Goal: Information Seeking & Learning: Learn about a topic

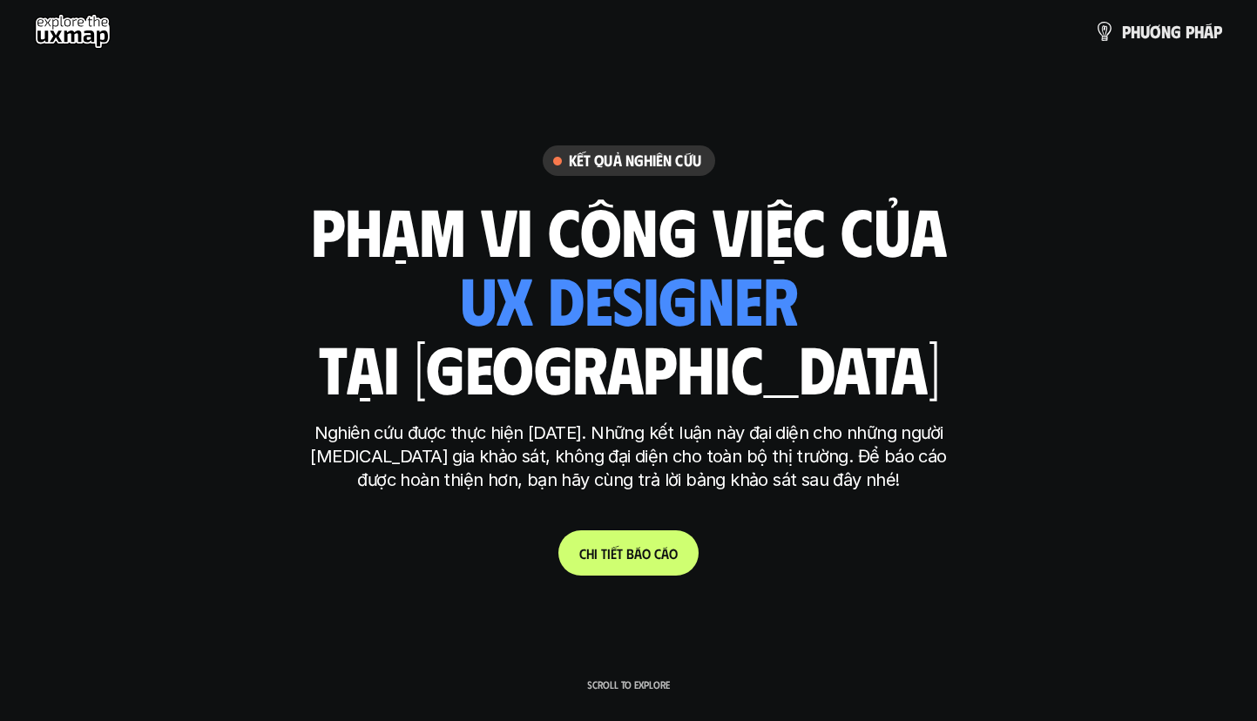
click at [616, 299] on div "ui designer ui/ux designer product designer UX designer ui designer" at bounding box center [628, 298] width 339 height 71
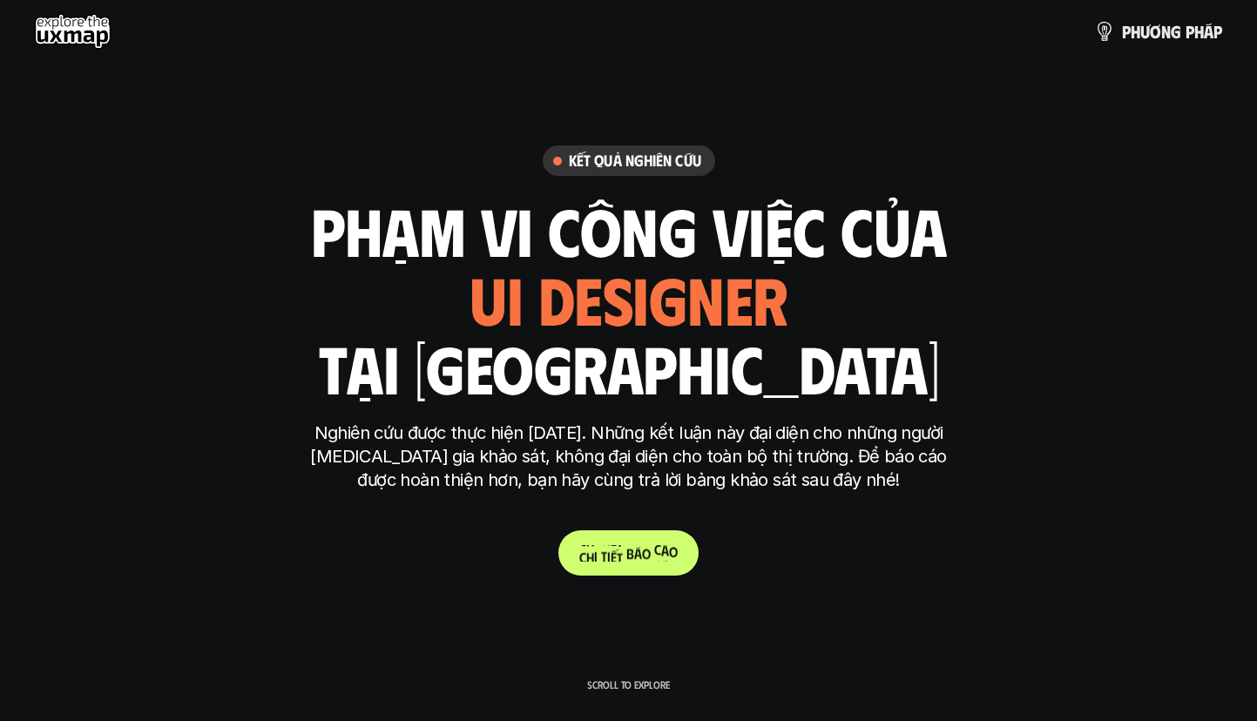
click at [622, 555] on p "C h i t i ế t b á o c á o" at bounding box center [628, 553] width 98 height 17
click at [1170, 36] on p "p h ư ơ n g p h á p" at bounding box center [1172, 31] width 100 height 19
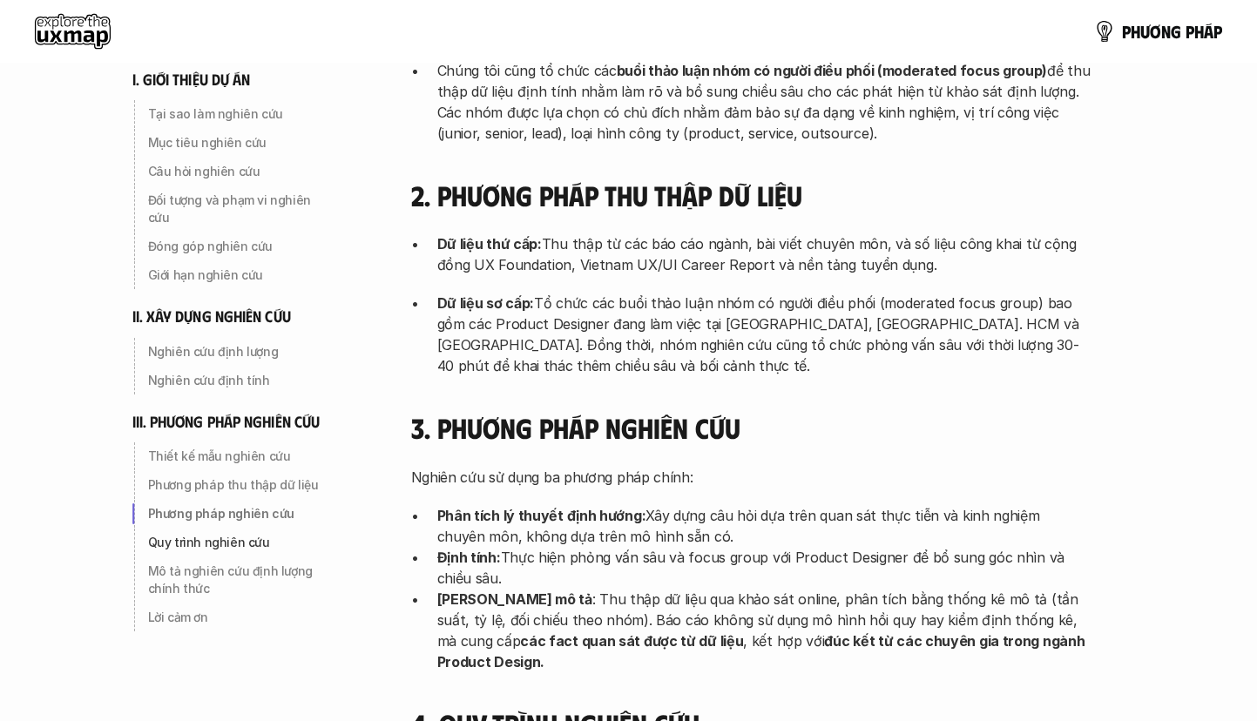
scroll to position [4459, 0]
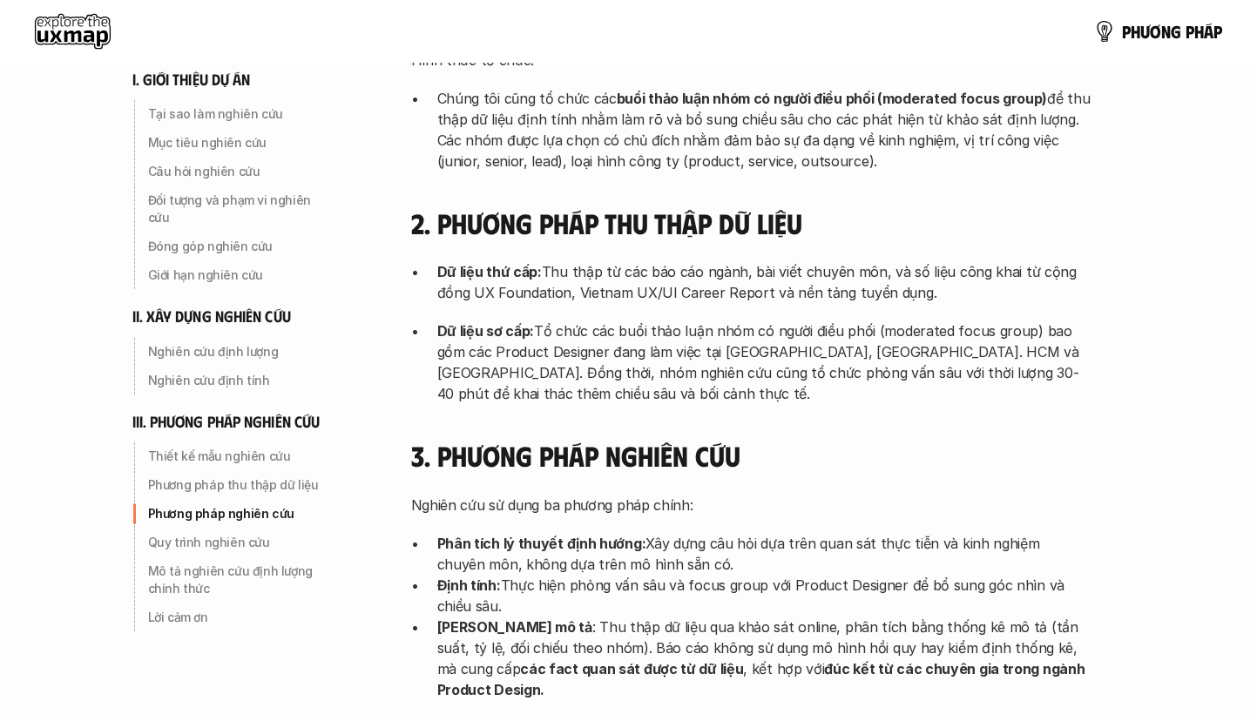
click at [62, 28] on use at bounding box center [73, 31] width 76 height 35
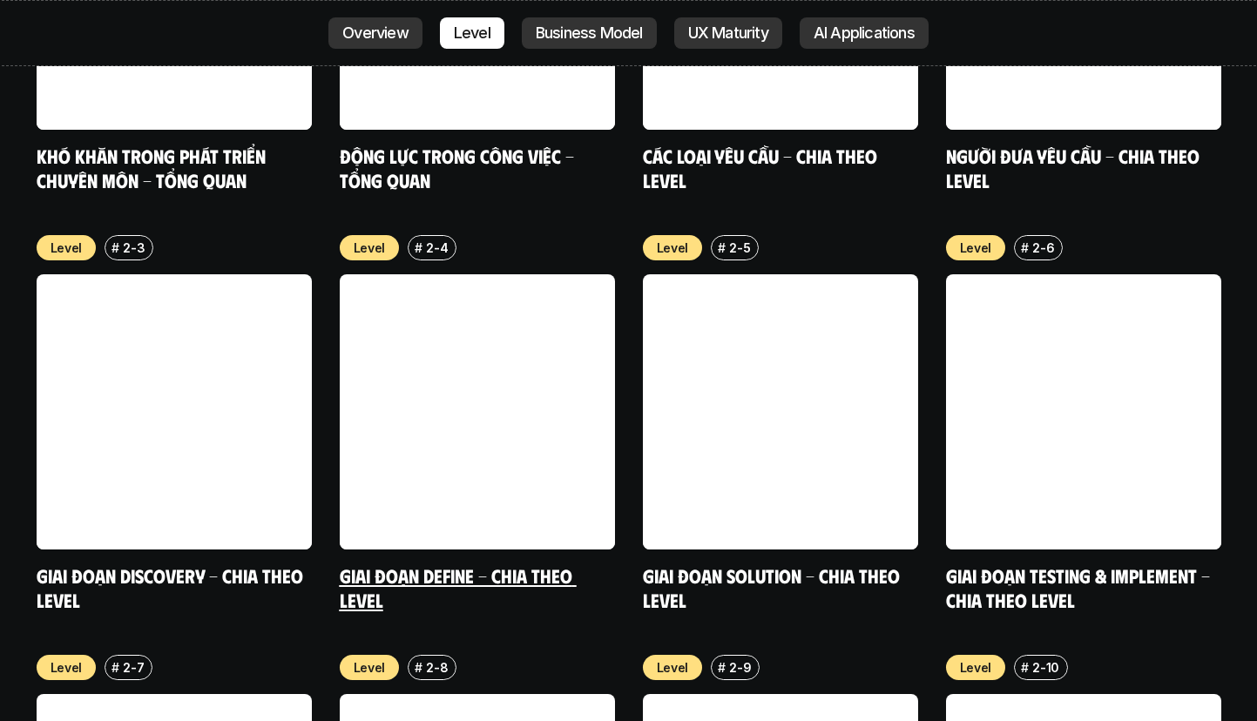
scroll to position [6227, 0]
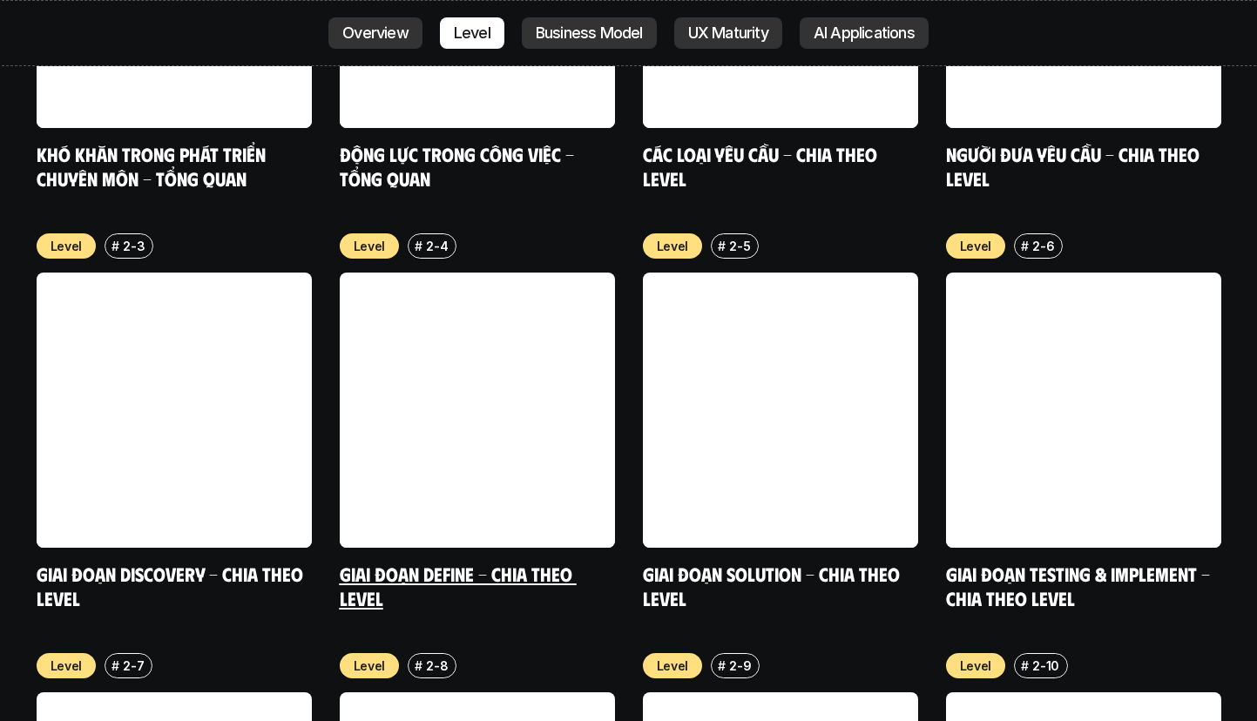
click at [451, 273] on link at bounding box center [477, 410] width 275 height 275
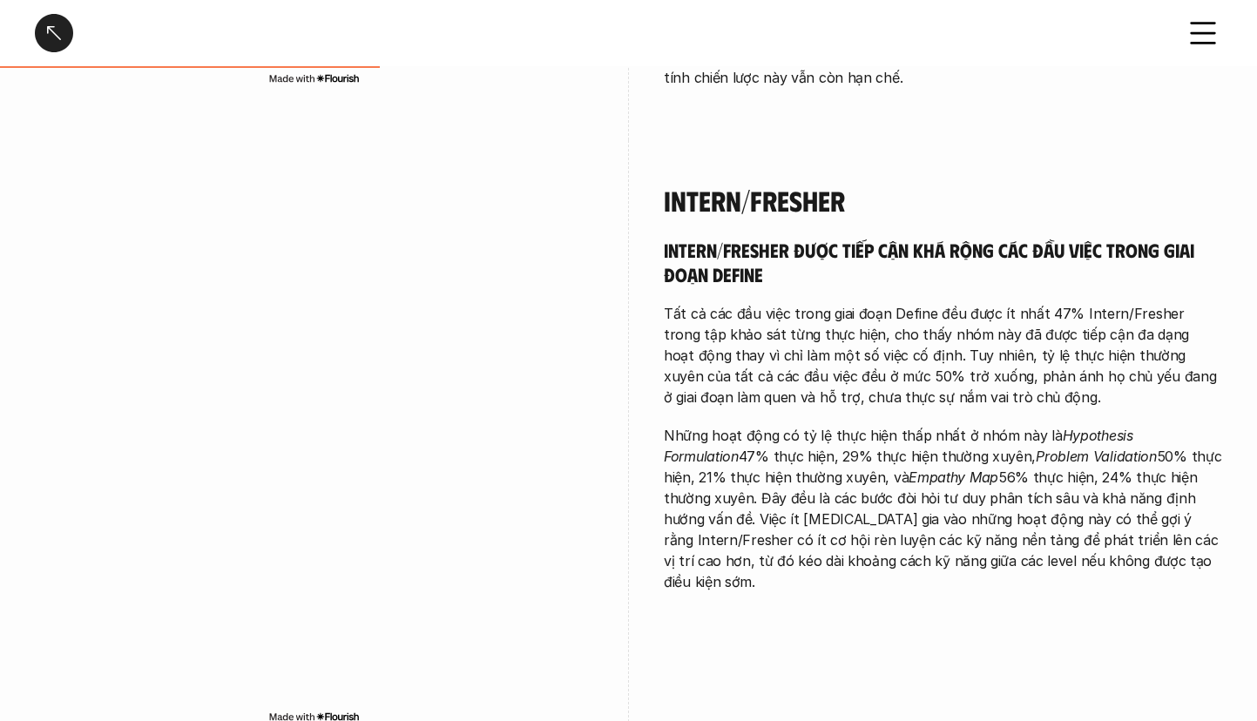
scroll to position [1621, 0]
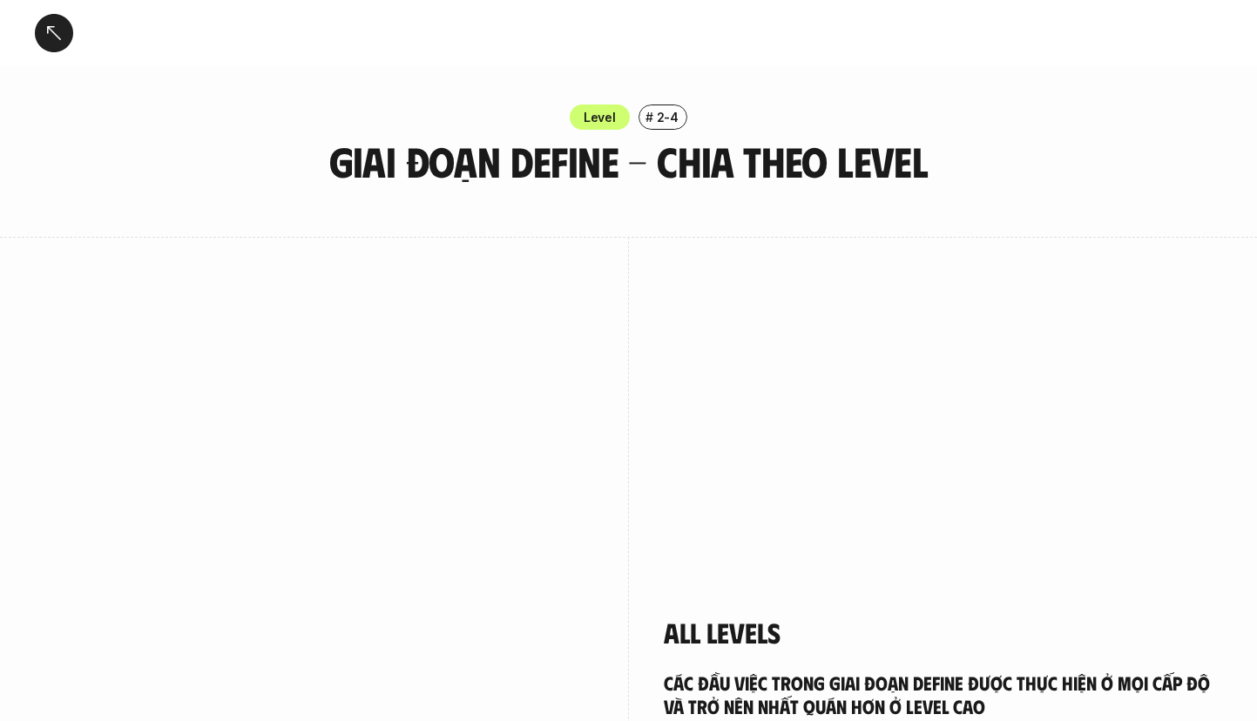
scroll to position [1621, 0]
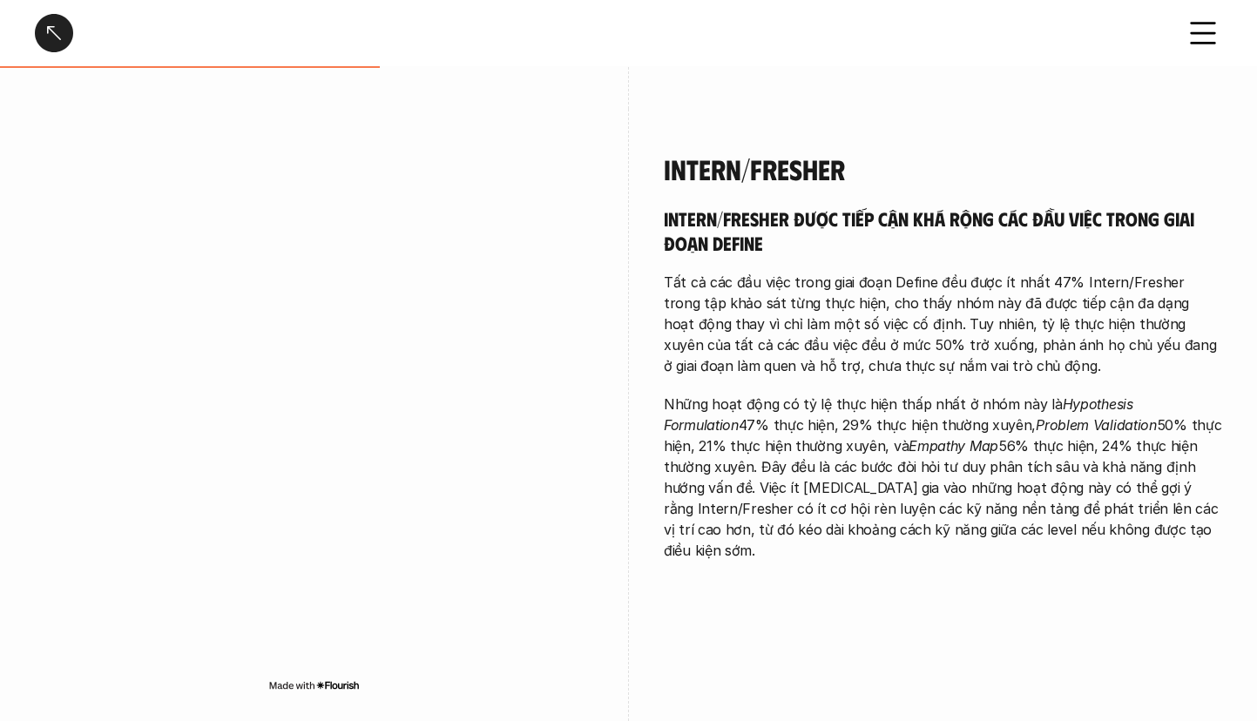
click at [58, 37] on div at bounding box center [54, 33] width 38 height 38
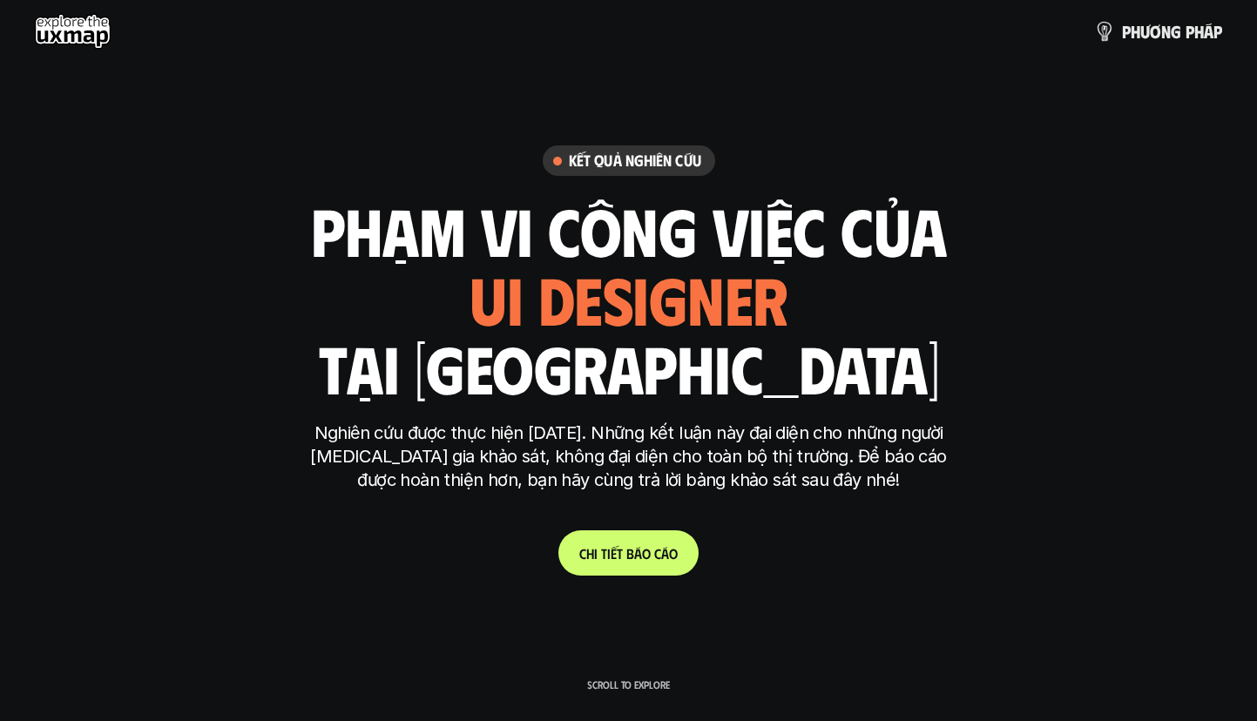
click at [1159, 44] on link "p h ư ơ n g p h á p" at bounding box center [1158, 31] width 128 height 35
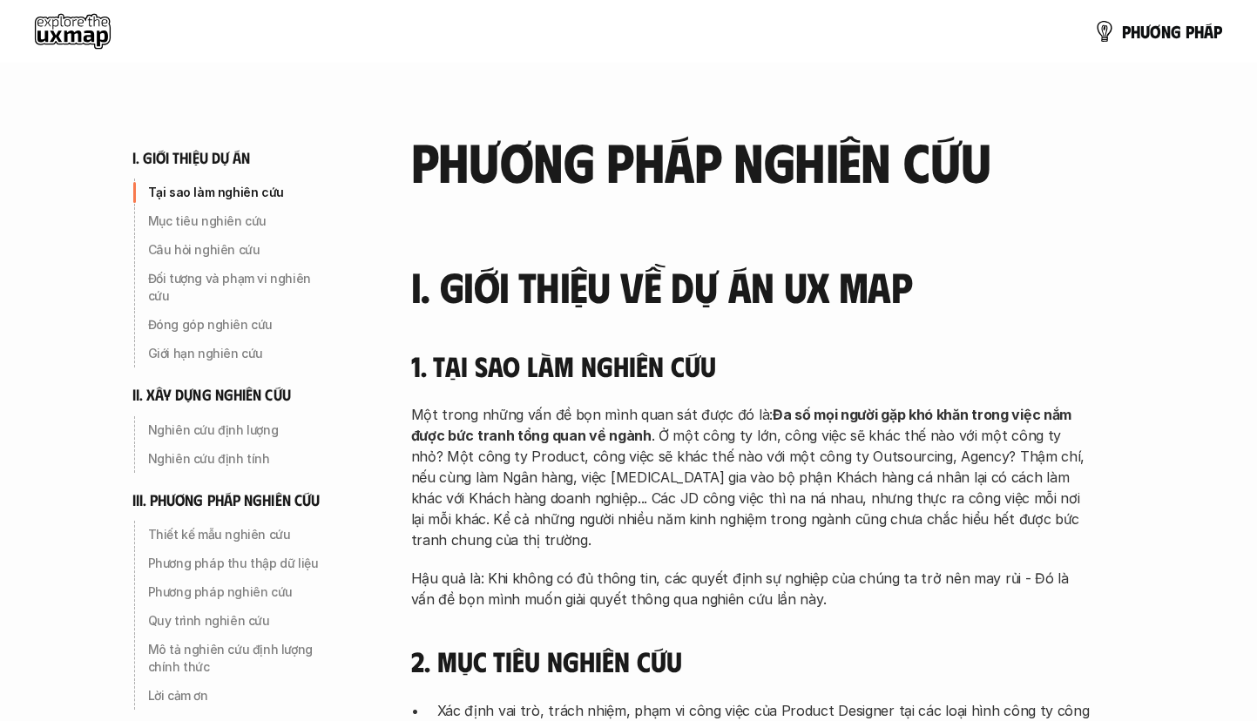
click at [62, 14] on icon at bounding box center [73, 31] width 76 height 35
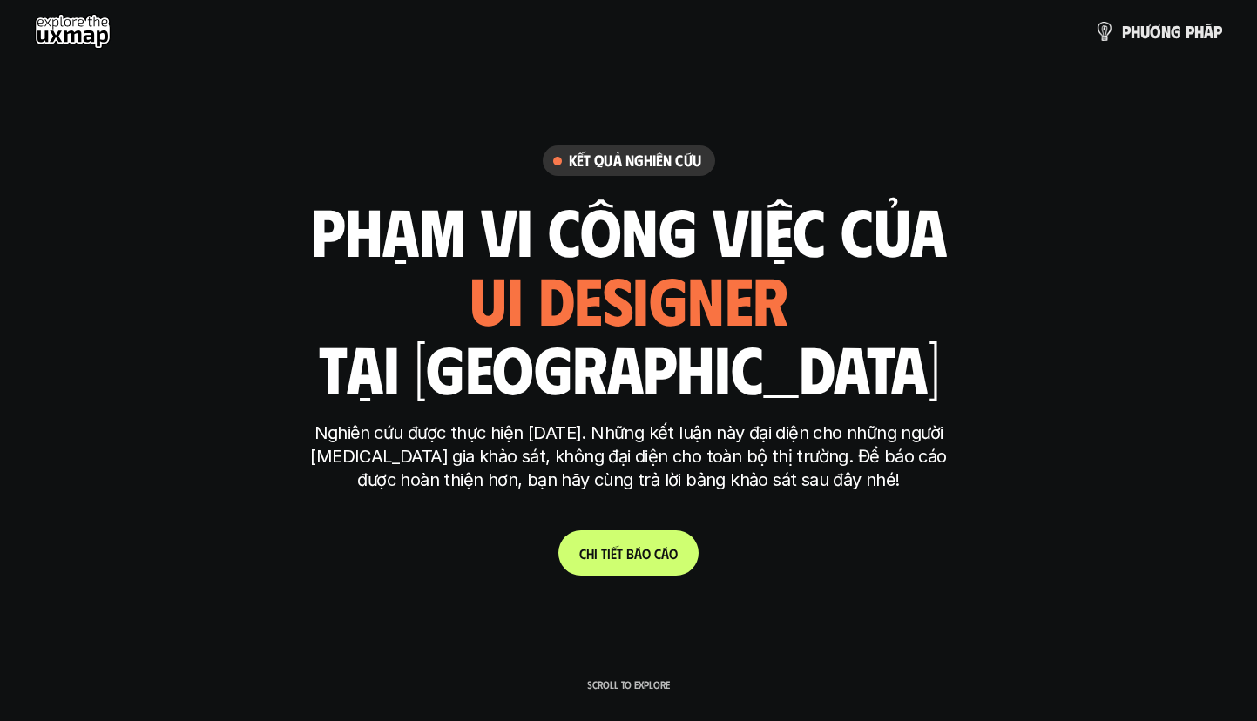
click at [1161, 23] on span "n" at bounding box center [1166, 31] width 10 height 19
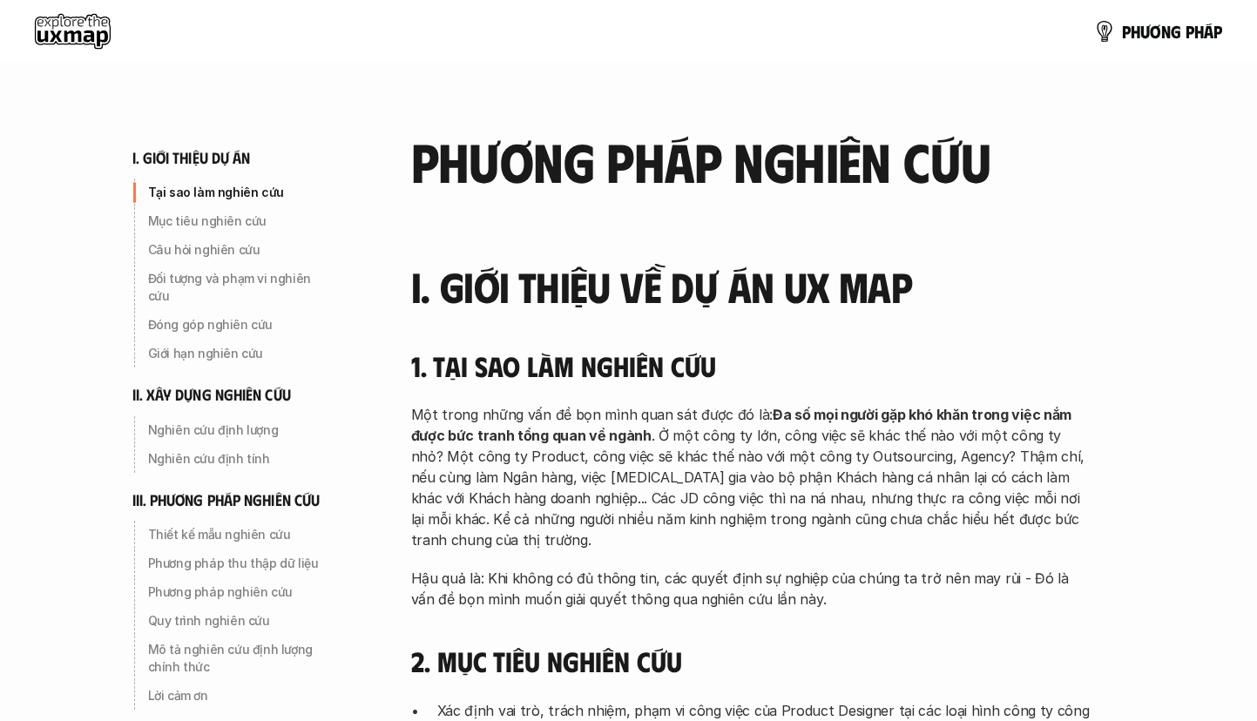
click at [84, 25] on use at bounding box center [73, 31] width 76 height 35
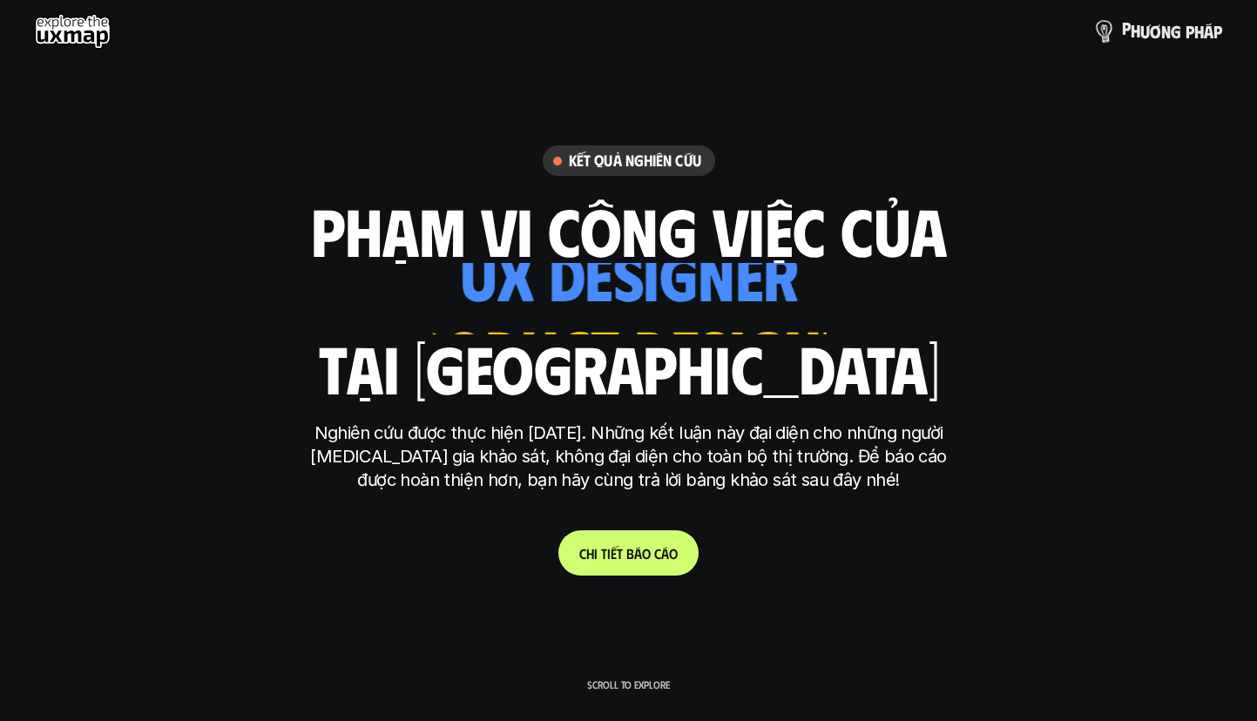
click at [1144, 37] on p "p h ư ơ n g p h á p" at bounding box center [1172, 31] width 100 height 19
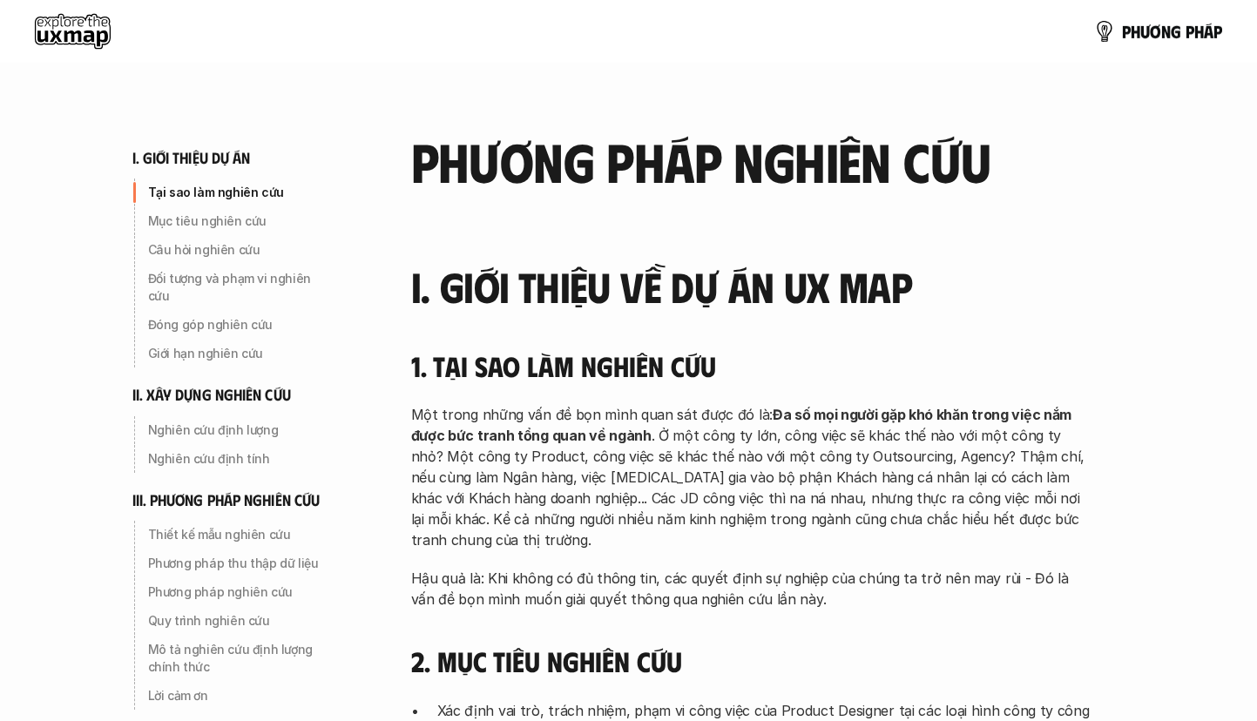
click at [84, 33] on use at bounding box center [73, 31] width 76 height 35
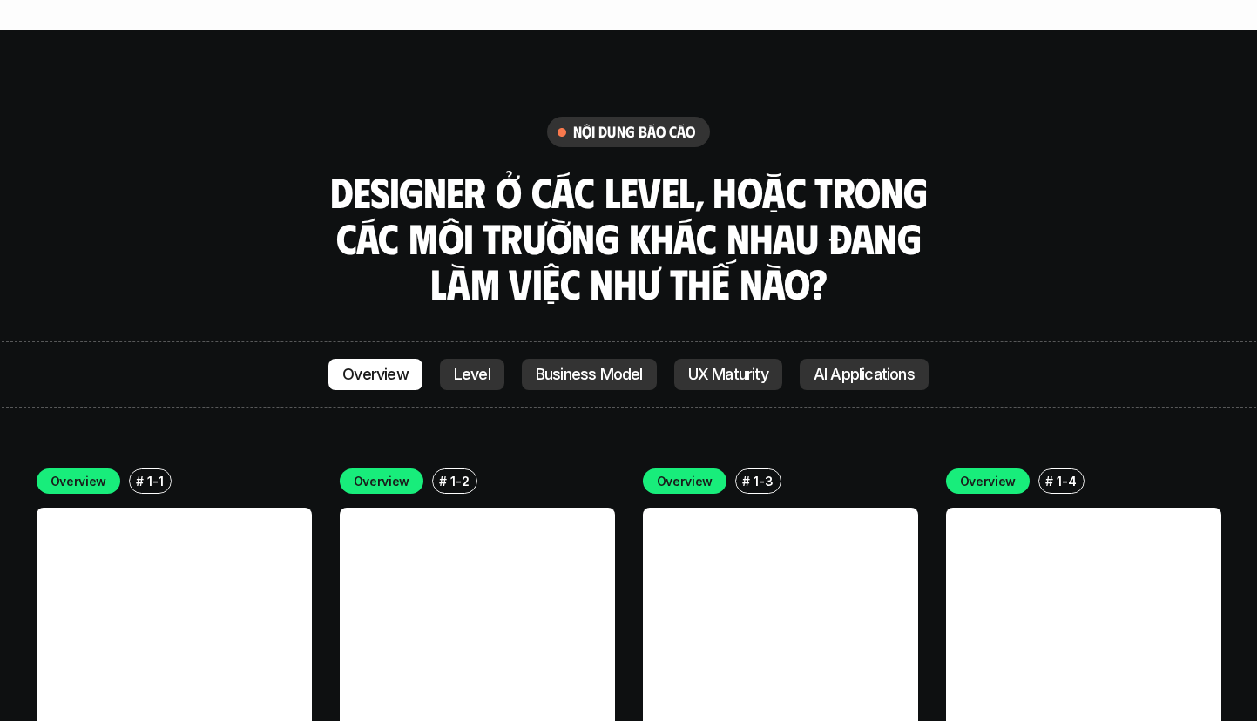
scroll to position [4965, 0]
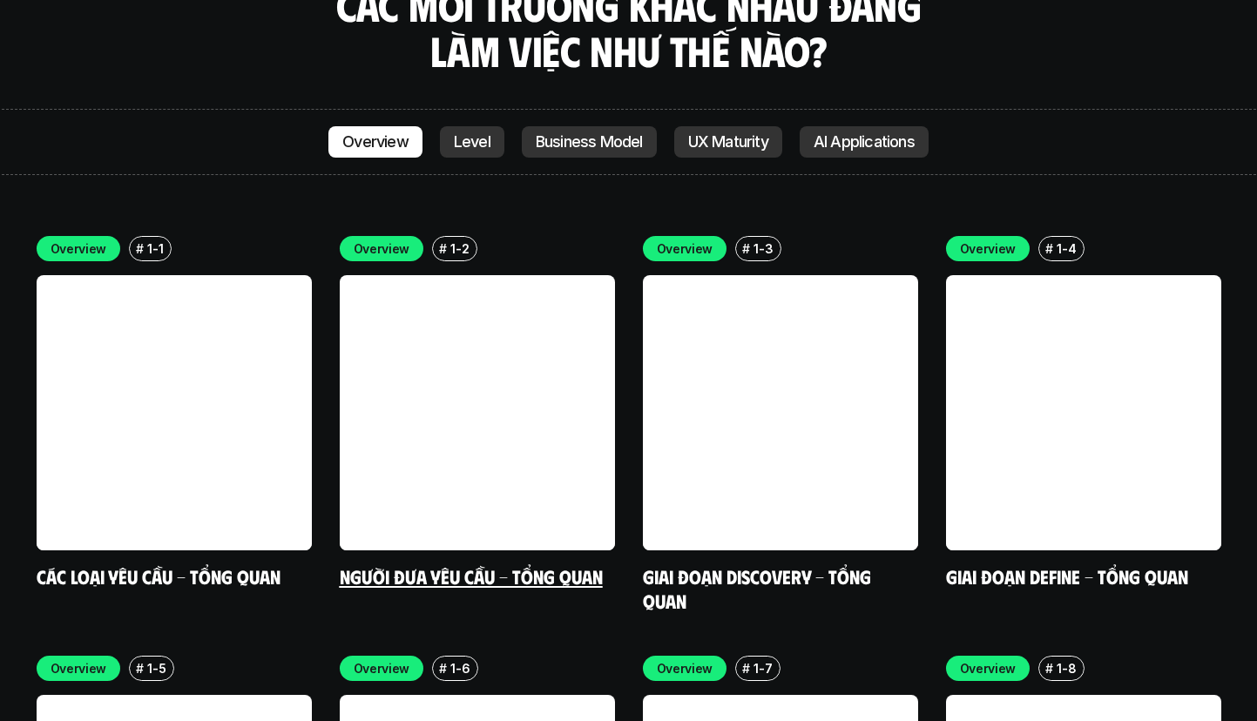
click at [543, 275] on link at bounding box center [477, 412] width 275 height 275
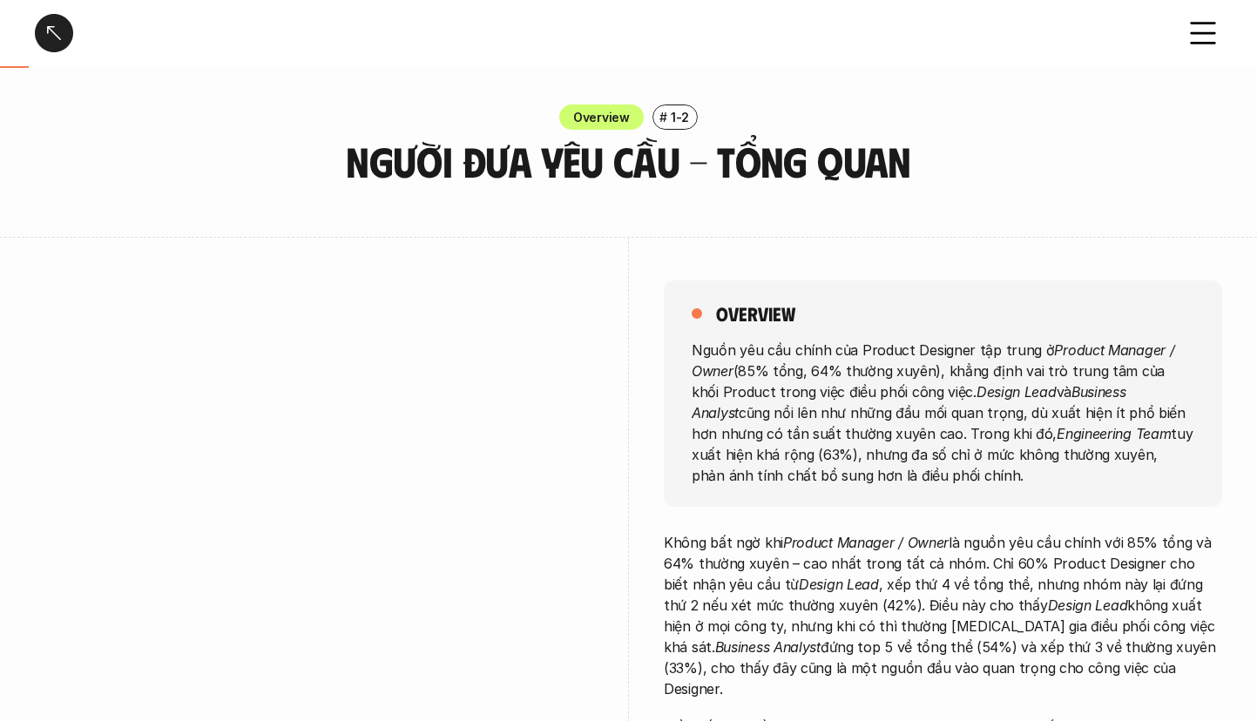
click at [58, 33] on div at bounding box center [54, 33] width 38 height 38
